Goal: Navigation & Orientation: Go to known website

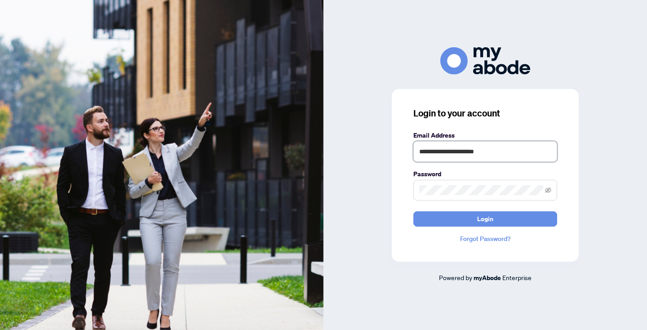
click at [502, 152] on input "**********" at bounding box center [485, 151] width 144 height 21
type input "**********"
click at [502, 218] on button "Login" at bounding box center [485, 218] width 144 height 15
